Goal: Information Seeking & Learning: Learn about a topic

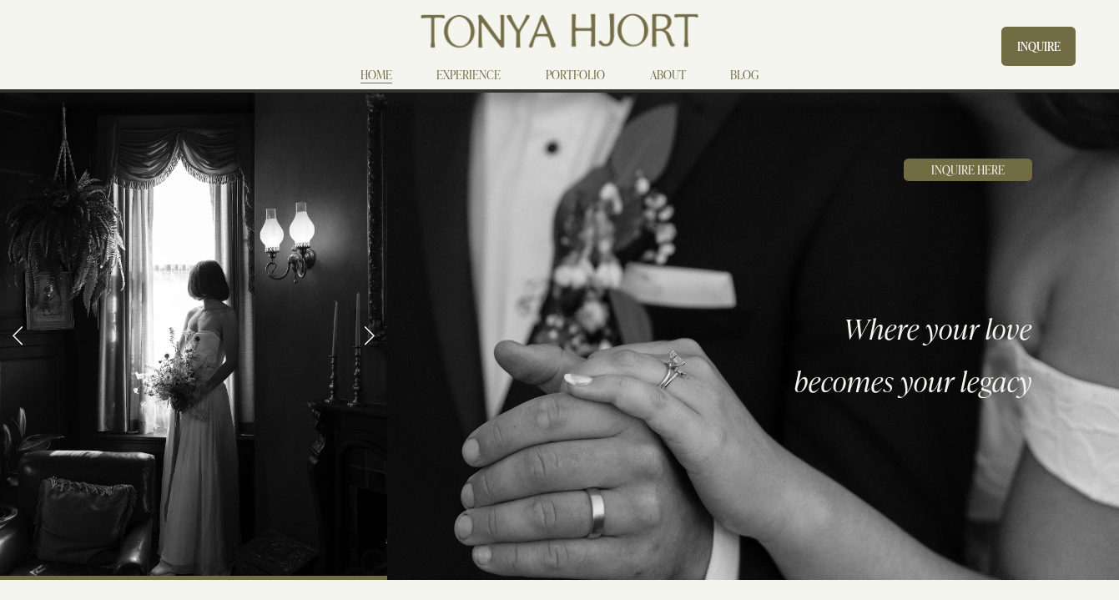
click at [480, 75] on link "EXPERIENCE" at bounding box center [468, 74] width 64 height 20
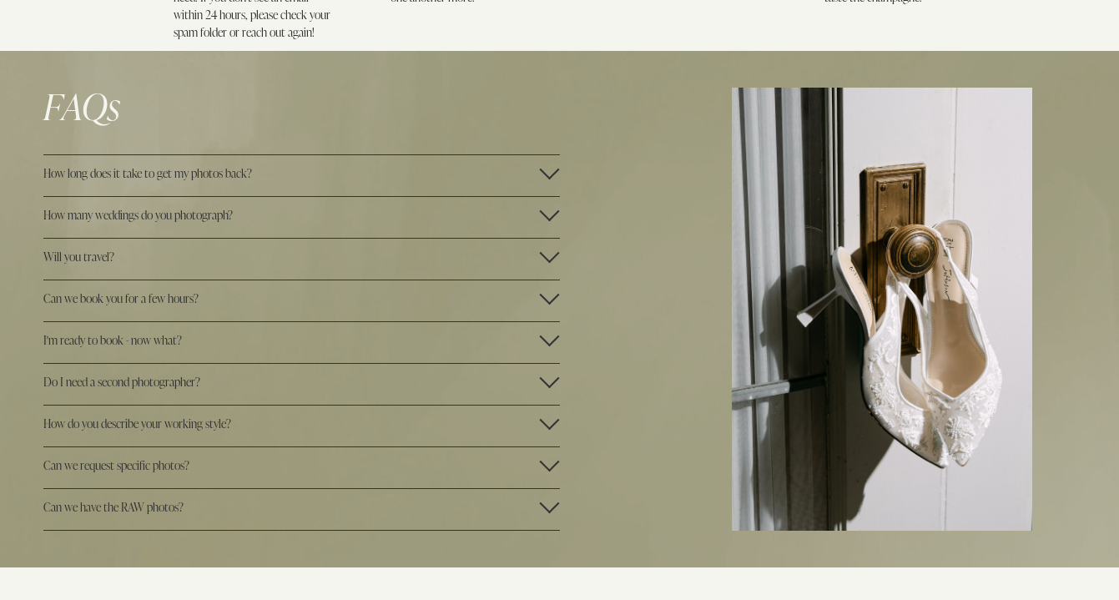
scroll to position [2504, 0]
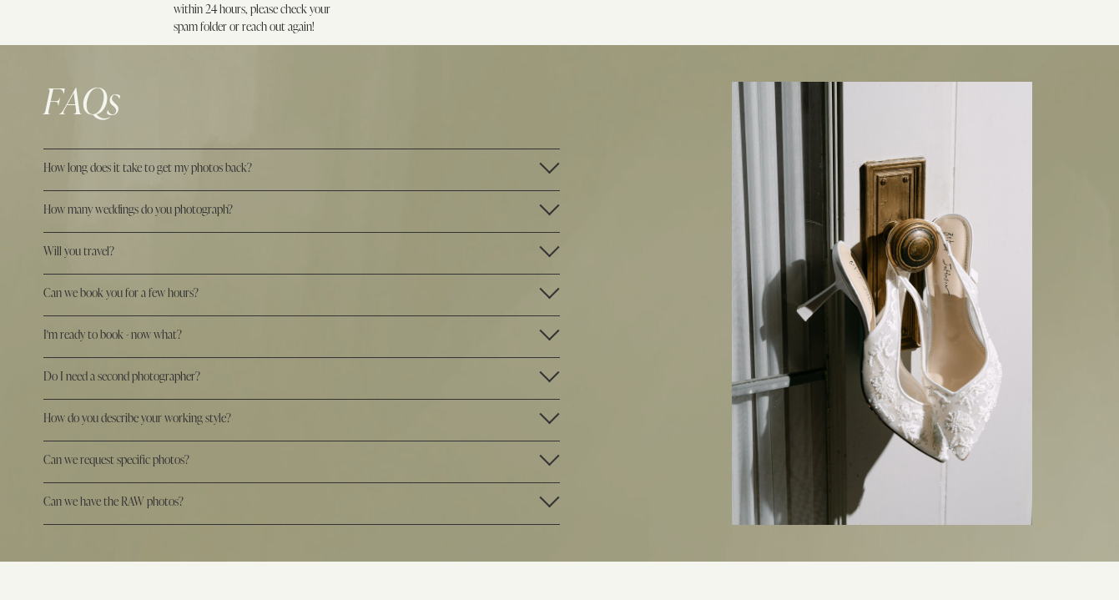
click at [482, 225] on button "How many weddings do you photograph?" at bounding box center [300, 211] width 515 height 41
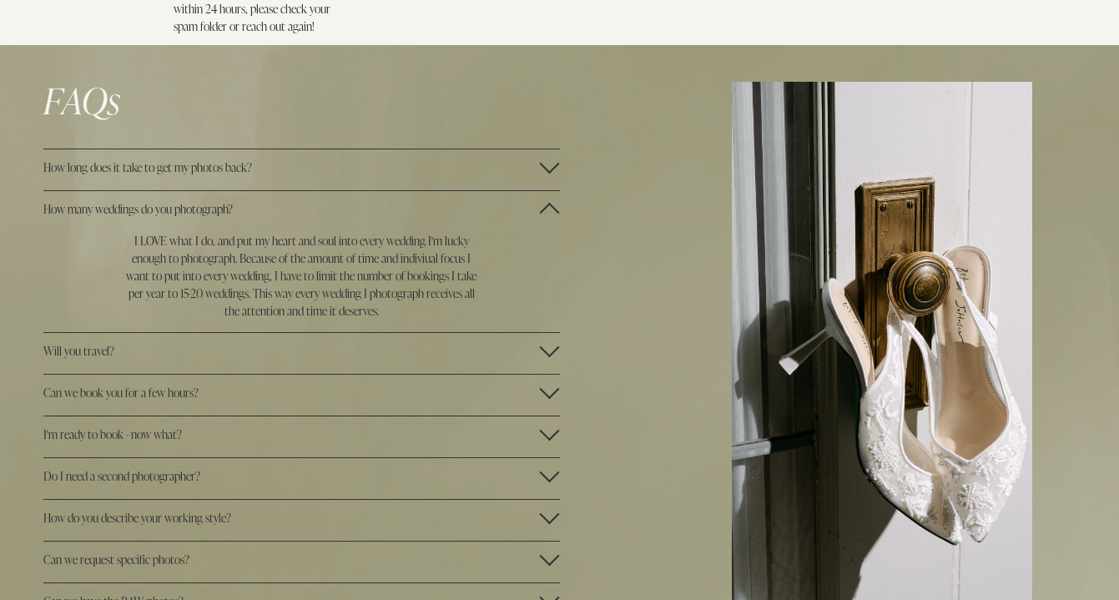
click at [545, 214] on div at bounding box center [550, 213] width 20 height 20
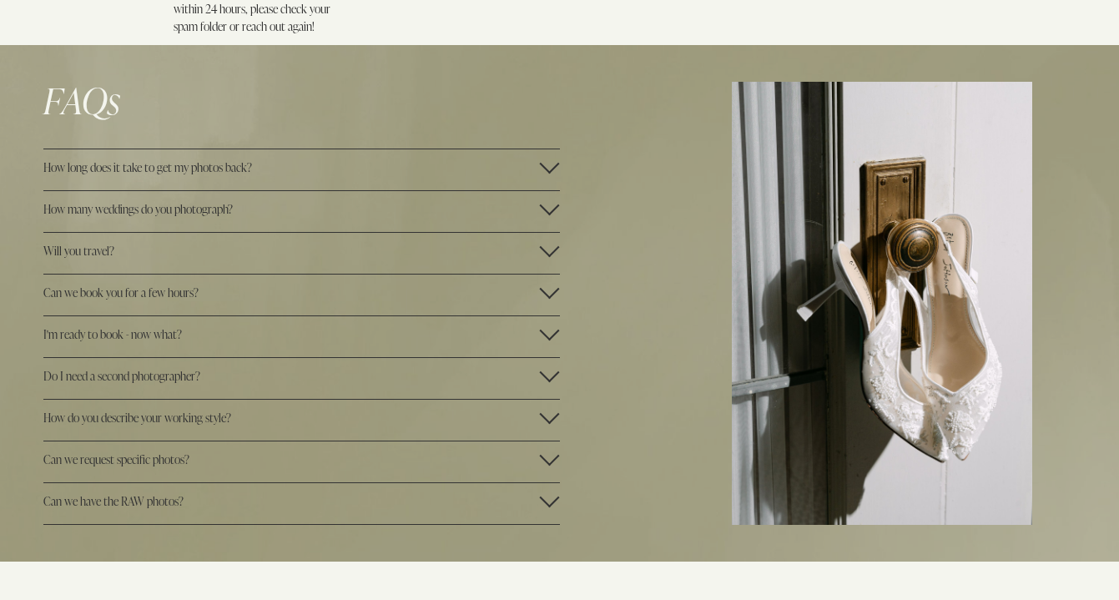
click at [532, 301] on button "Can we book you for a few hours?" at bounding box center [300, 294] width 515 height 41
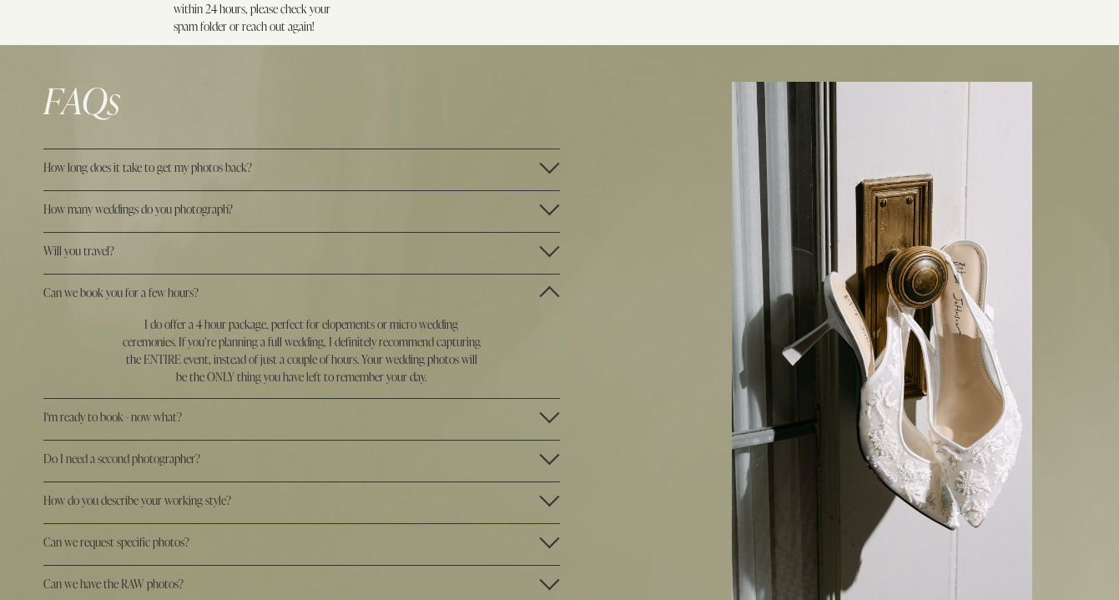
click at [530, 302] on button "Can we book you for a few hours?" at bounding box center [300, 294] width 515 height 41
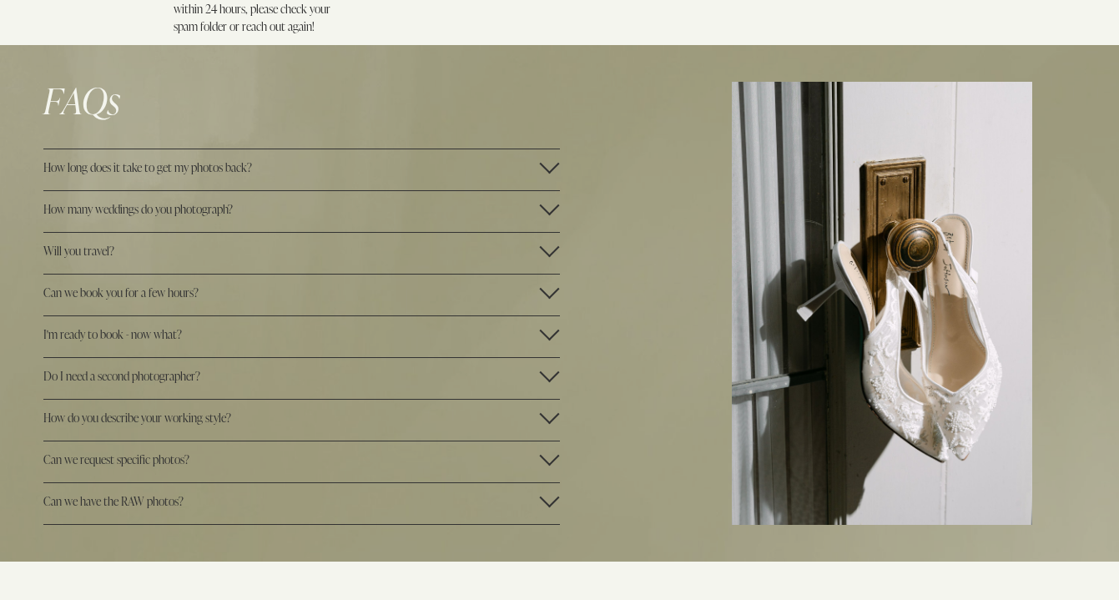
scroll to position [2507, 0]
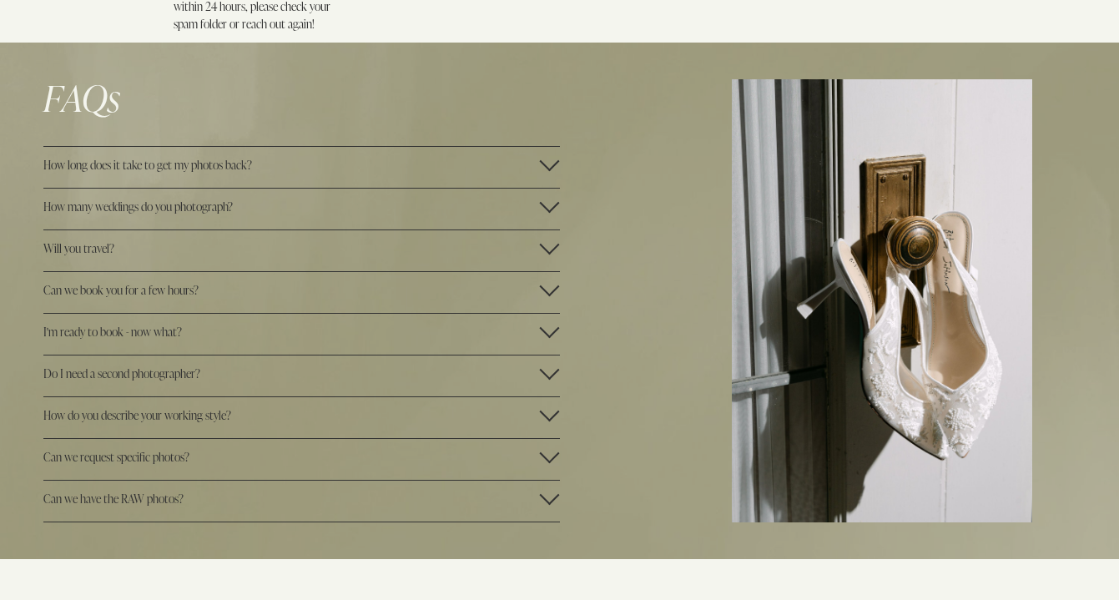
click at [461, 357] on button "Do I need a second photographer?" at bounding box center [300, 375] width 515 height 41
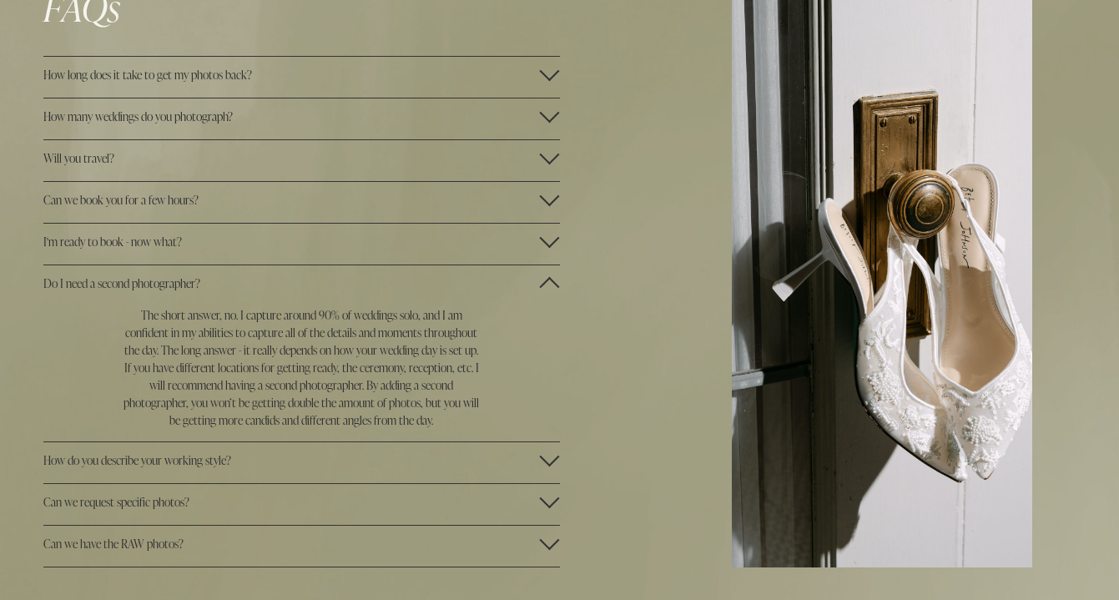
scroll to position [2600, 0]
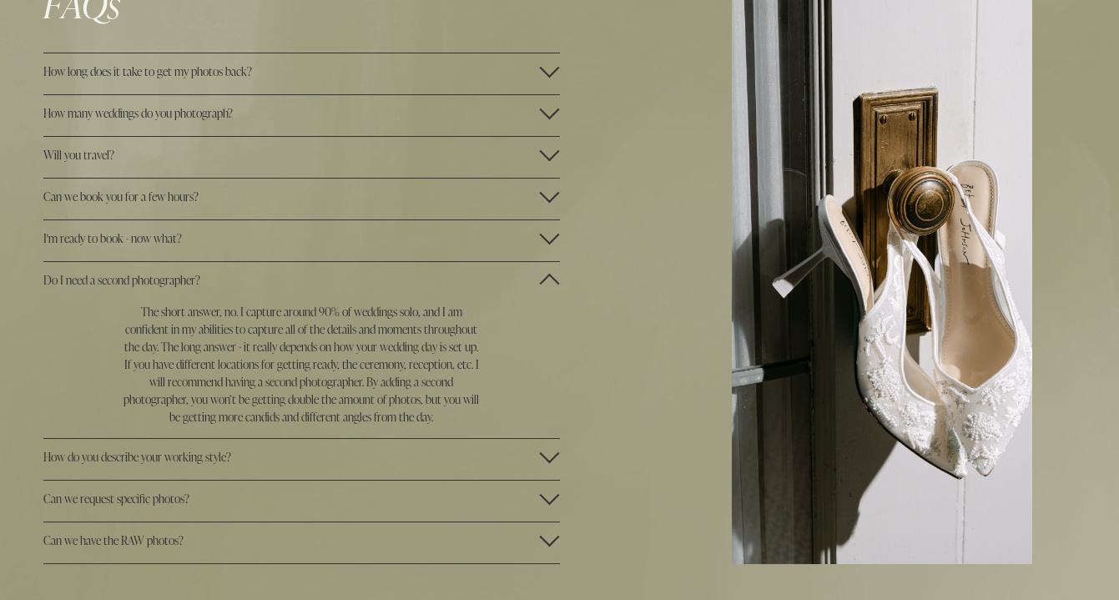
click at [547, 282] on div at bounding box center [550, 284] width 20 height 20
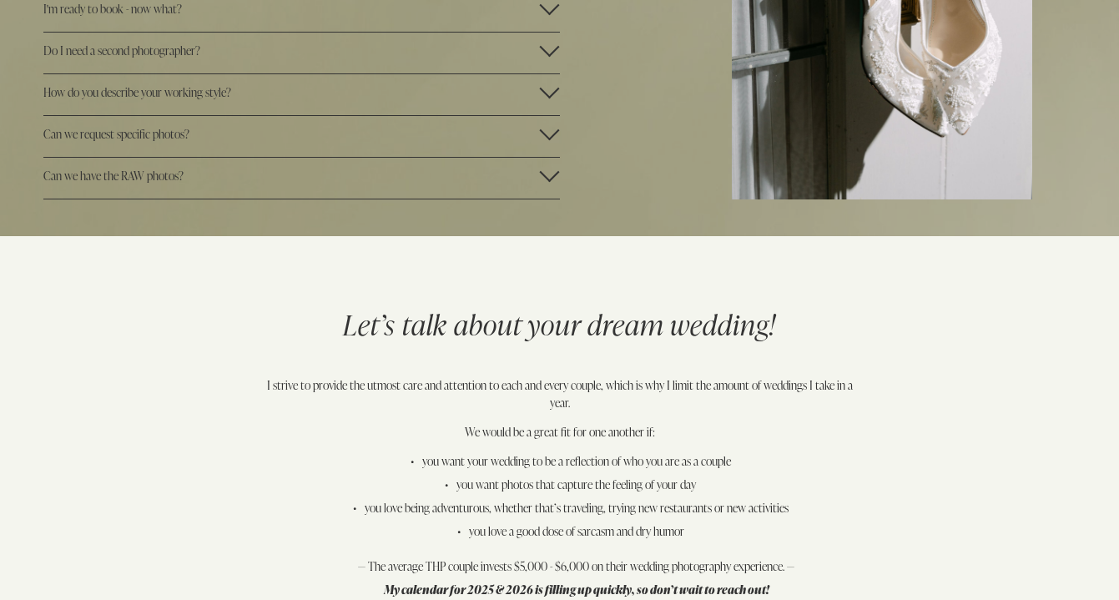
scroll to position [2839, 0]
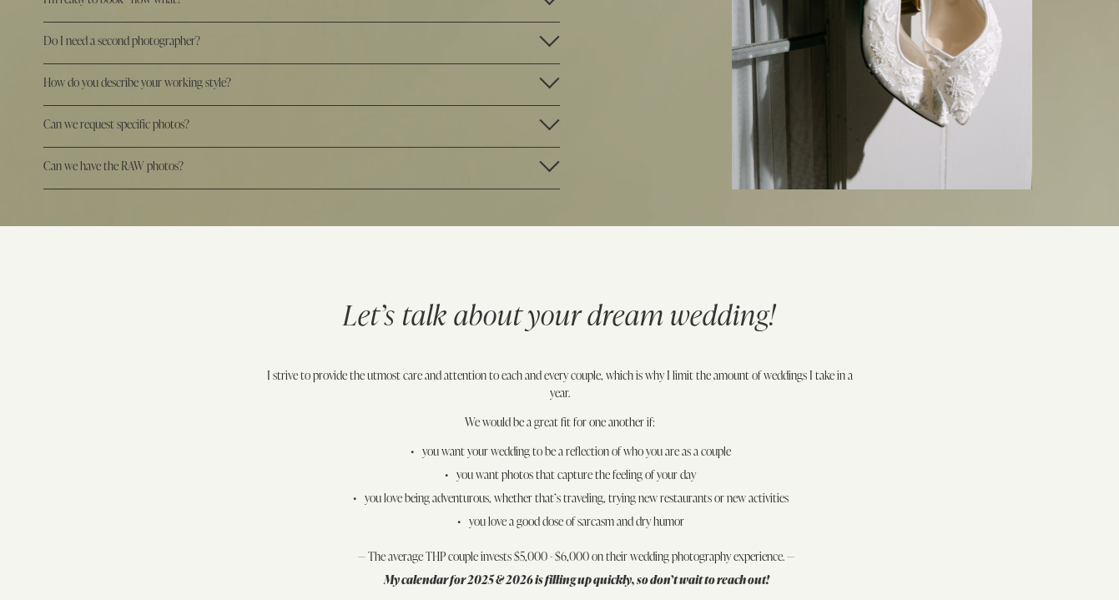
click at [460, 168] on span "Can we have the RAW photos?" at bounding box center [290, 166] width 495 height 16
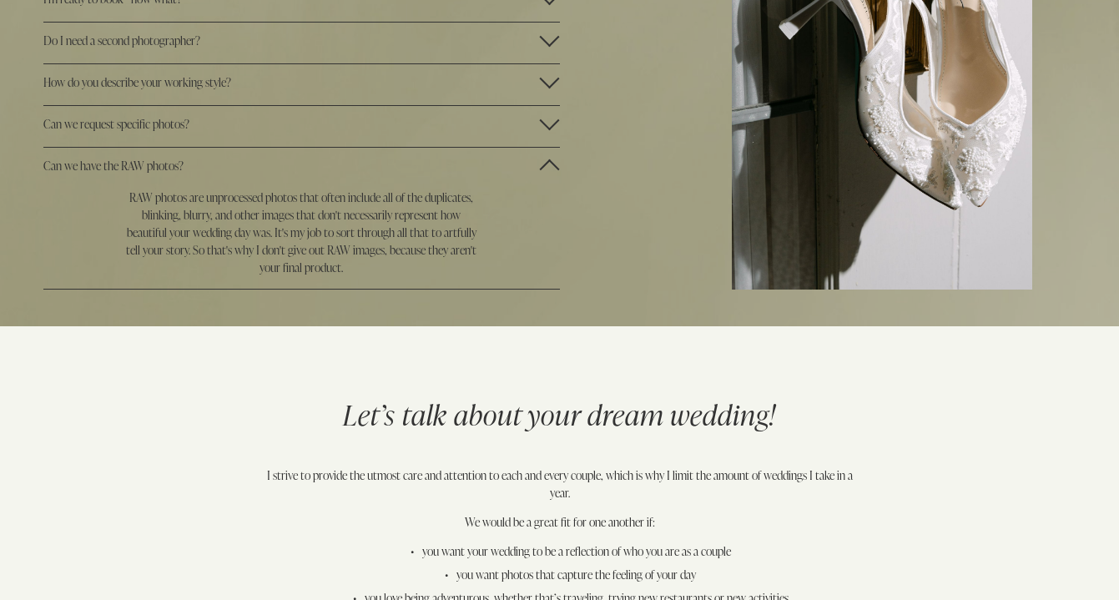
click at [472, 168] on span "Can we have the RAW photos?" at bounding box center [290, 166] width 495 height 16
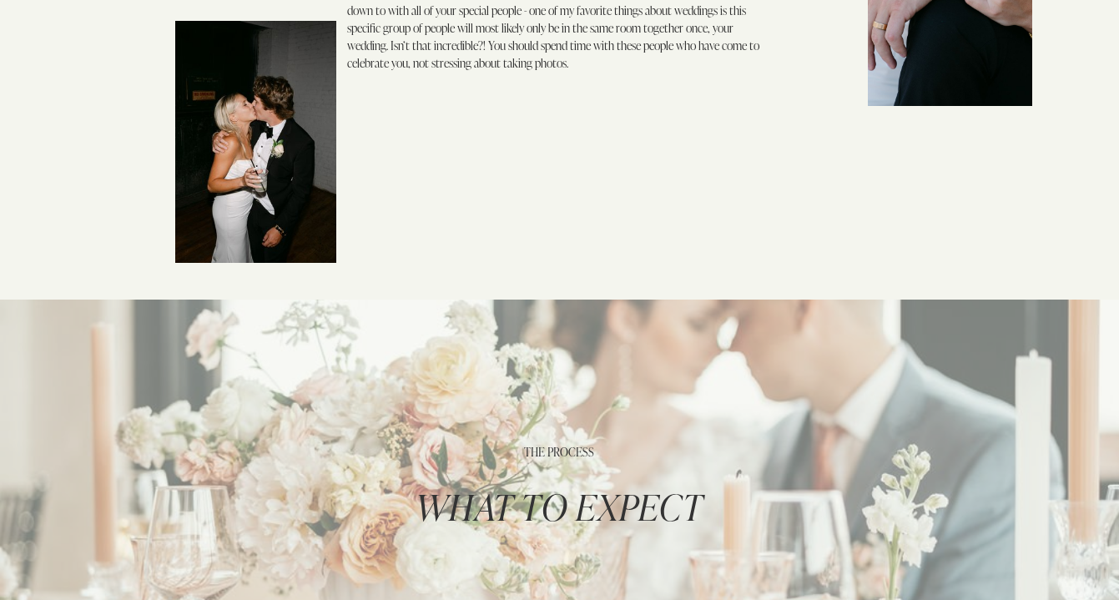
scroll to position [0, 0]
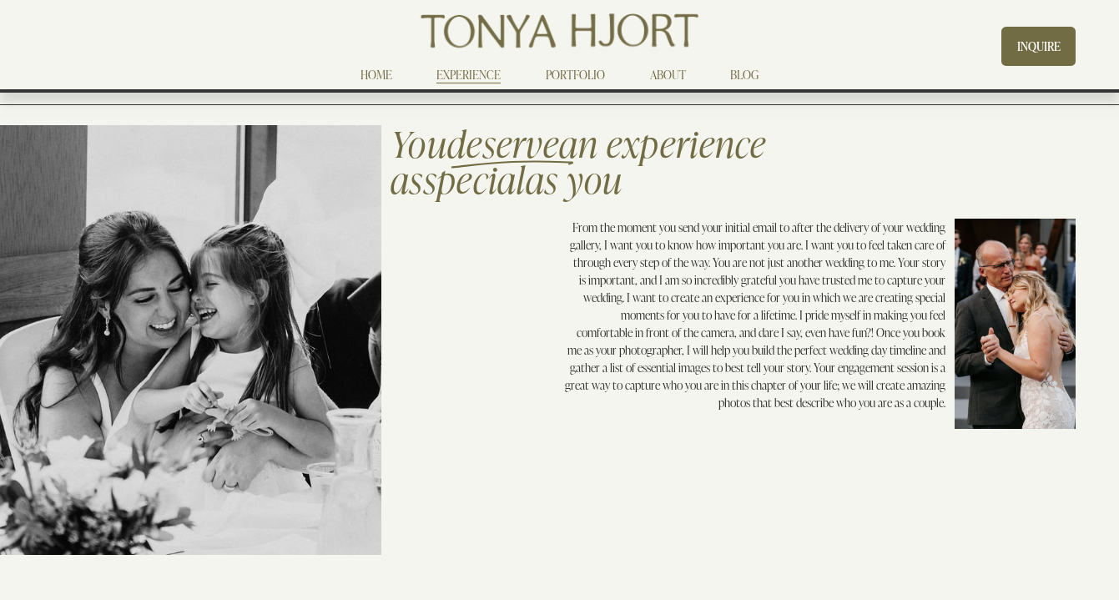
click at [673, 71] on link "ABOUT" at bounding box center [668, 74] width 36 height 20
